Goal: Task Accomplishment & Management: Use online tool/utility

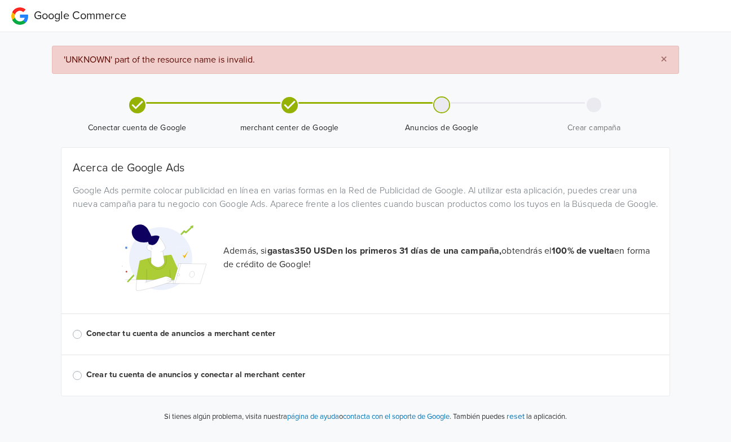
scroll to position [3, 0]
click at [272, 340] on label "Conectar tu cuenta de anuncios a merchant center" at bounding box center [372, 334] width 572 height 12
click at [0, 0] on input "Conectar tu cuenta de anuncios a merchant center" at bounding box center [0, 0] width 0 height 0
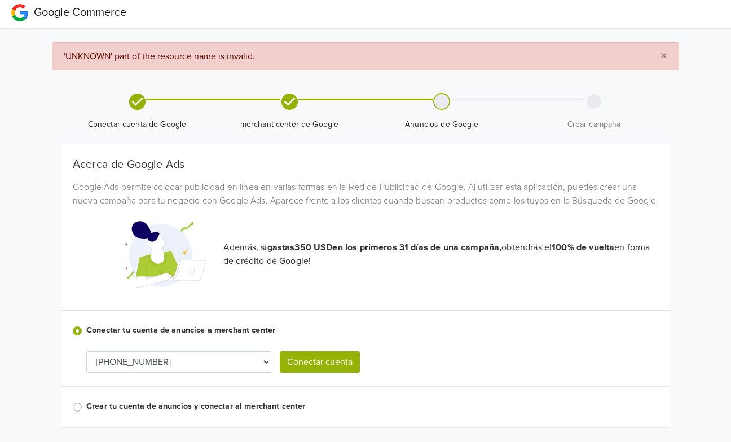
click at [242, 373] on select "[PHONE_NUMBER] [PHONE_NUMBER]" at bounding box center [178, 361] width 185 height 21
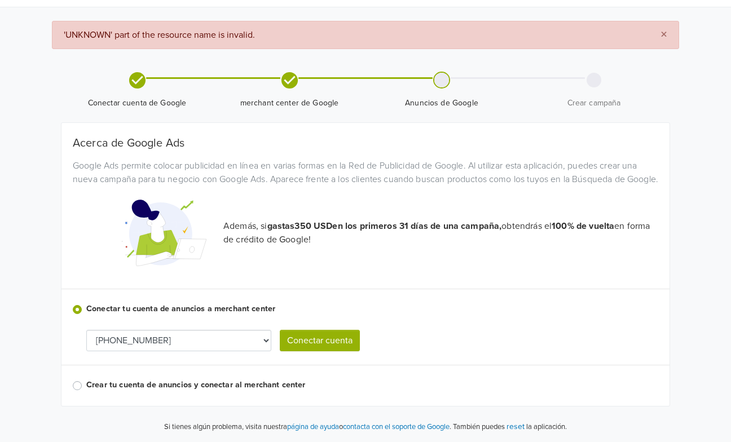
scroll to position [38, 0]
click at [245, 339] on select "[PHONE_NUMBER] [PHONE_NUMBER]" at bounding box center [178, 340] width 185 height 21
select select "5649588398"
click at [328, 338] on button "Conectar cuenta" at bounding box center [320, 340] width 80 height 21
select select "5649588398"
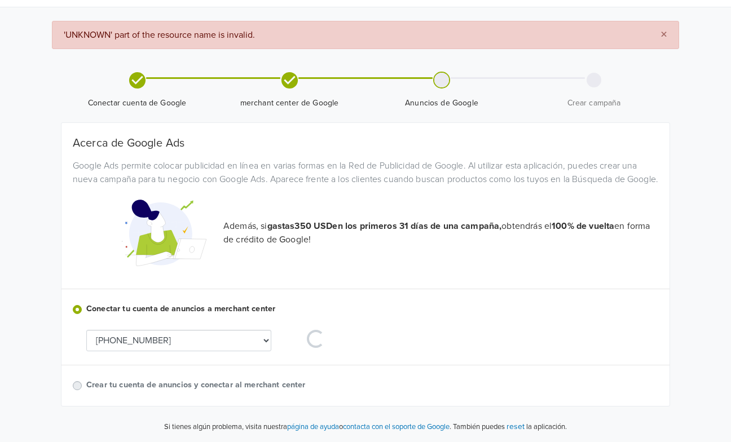
select select "5649588398"
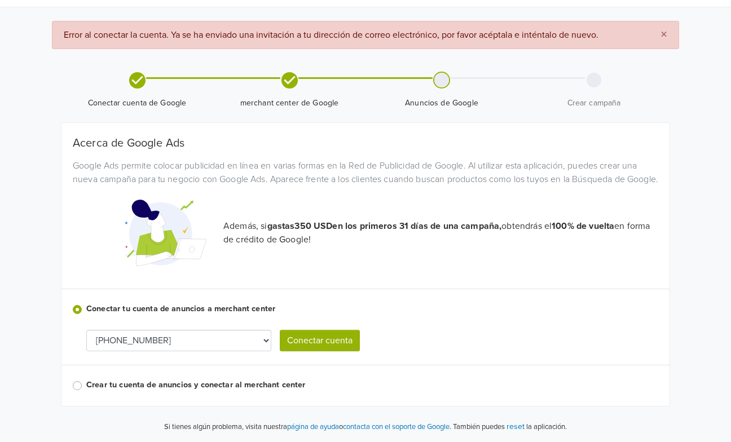
scroll to position [0, 0]
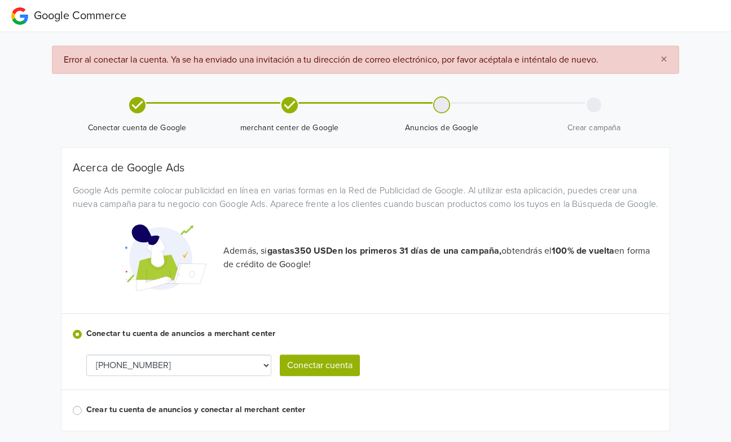
click at [231, 372] on select "[PHONE_NUMBER] [PHONE_NUMBER]" at bounding box center [178, 365] width 185 height 21
